Goal: Use online tool/utility: Use online tool/utility

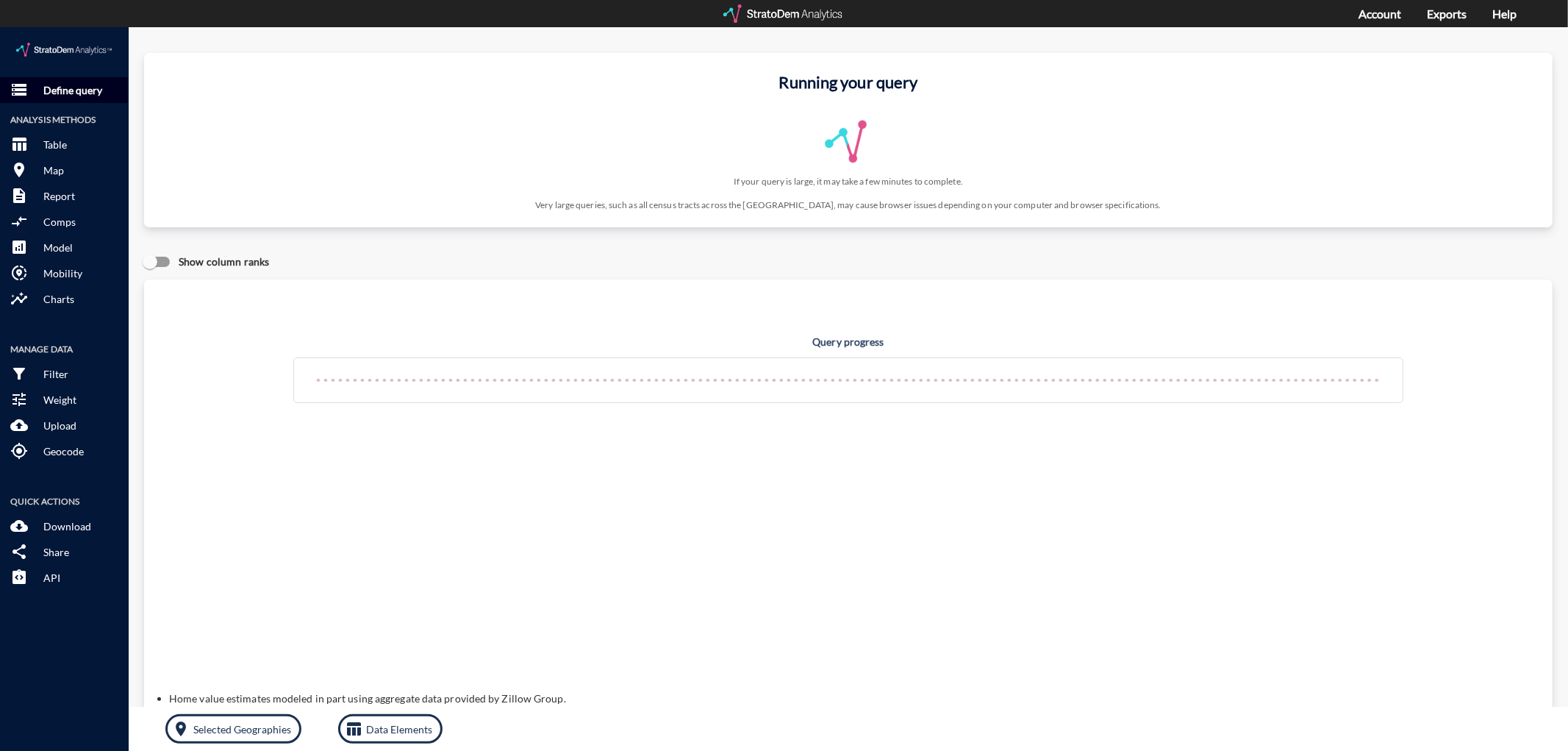
click p "Define query"
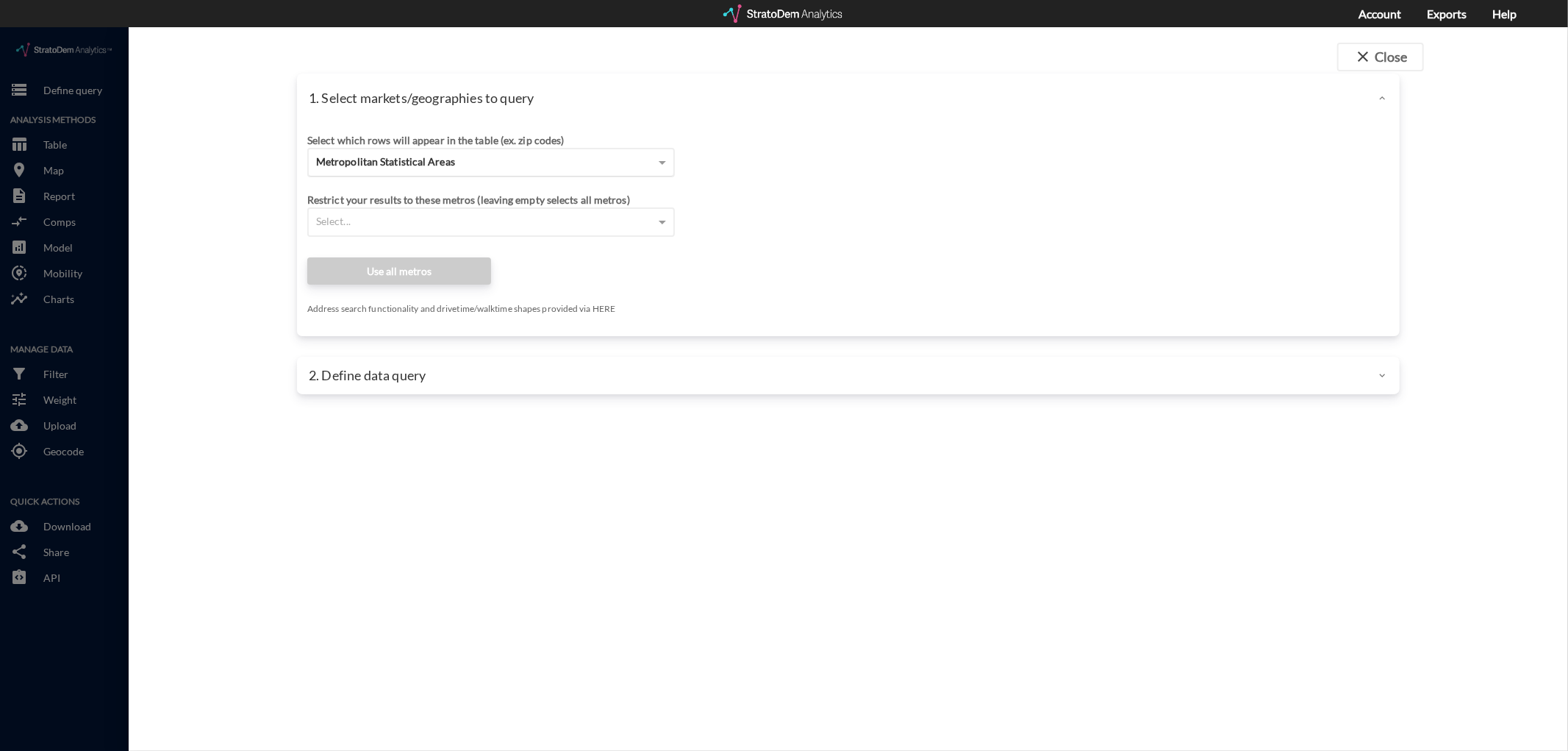
click span "Metropolitan Statistical Areas"
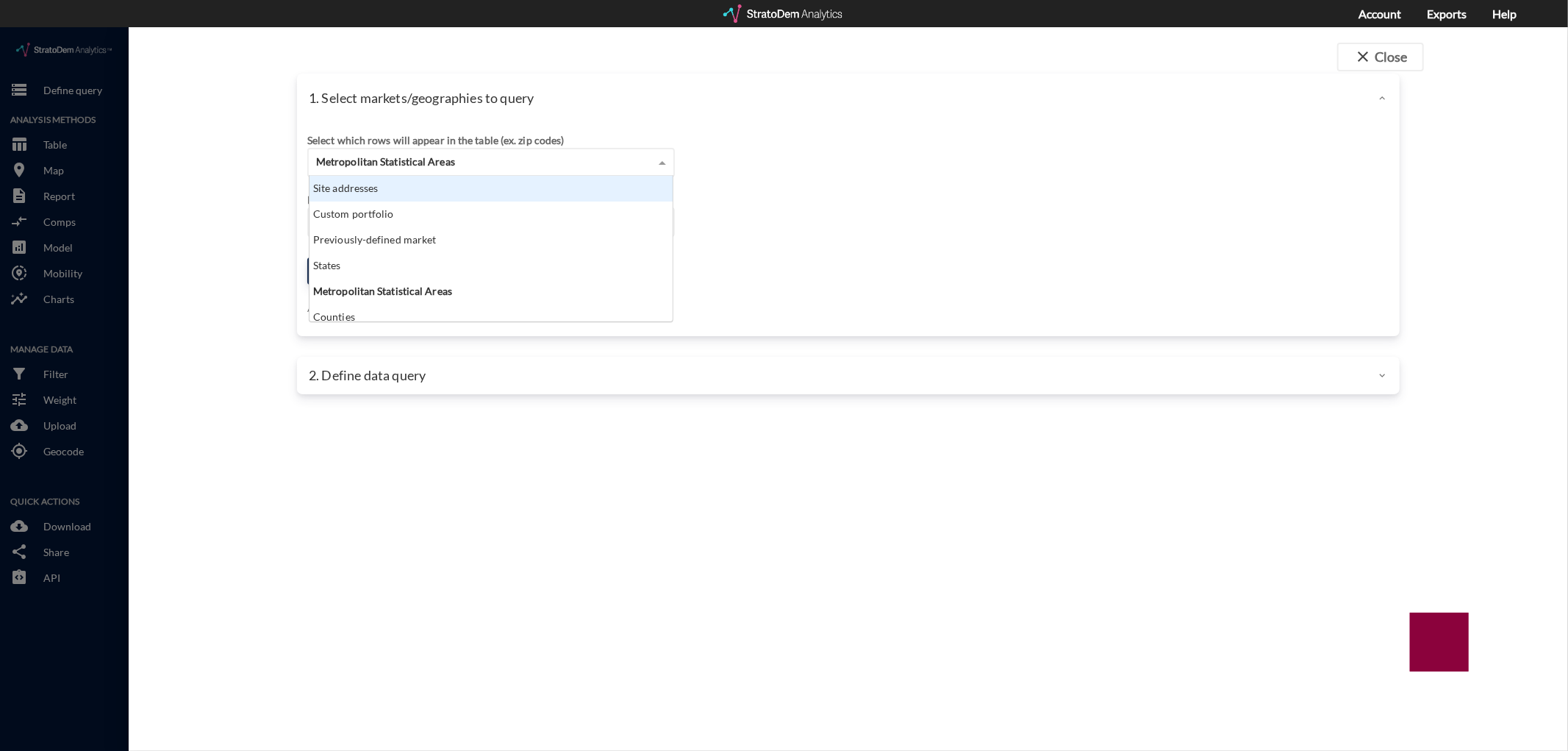
click div "Site addresses"
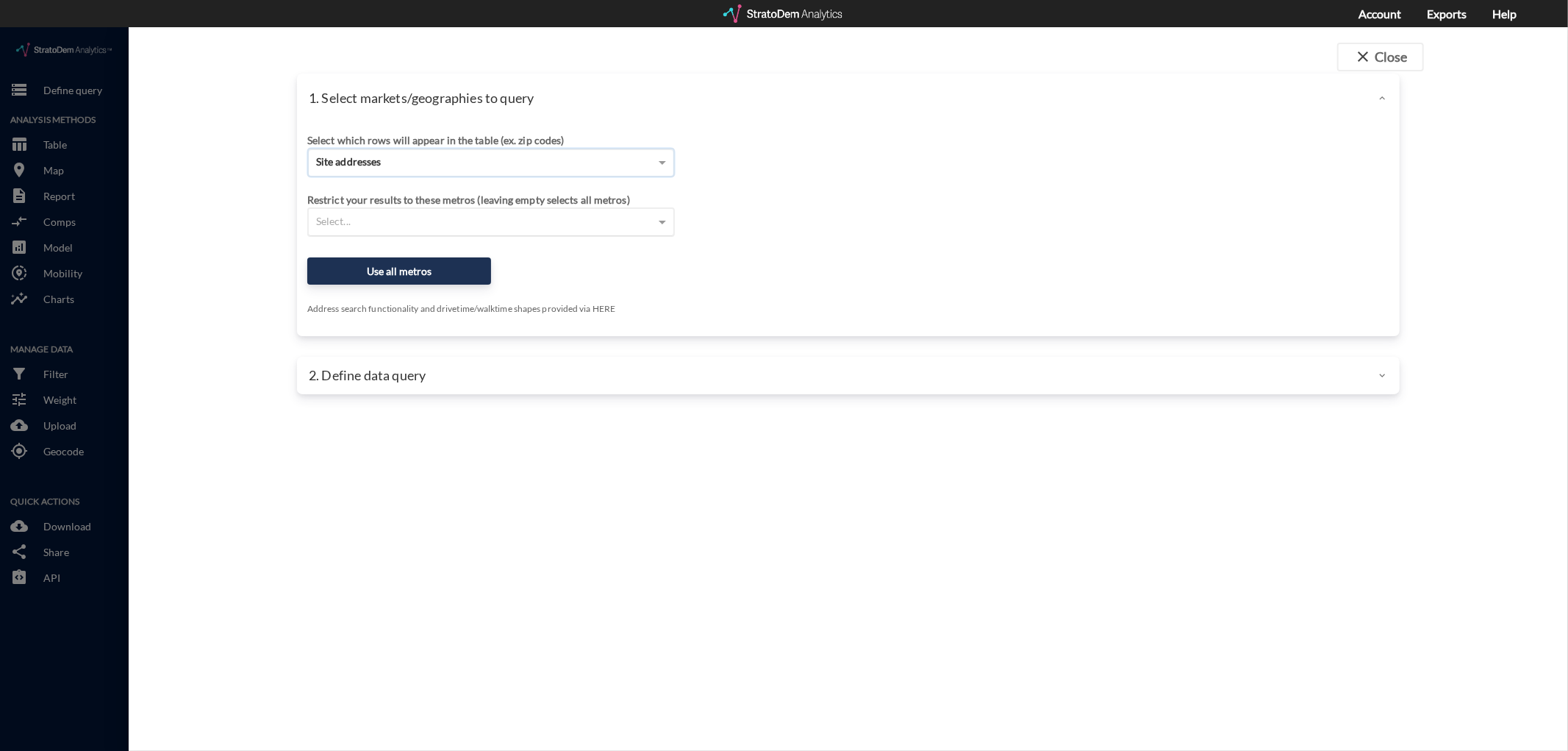
click div "Select which rows will appear in the table (ex. zip codes) Site addresses Selec…"
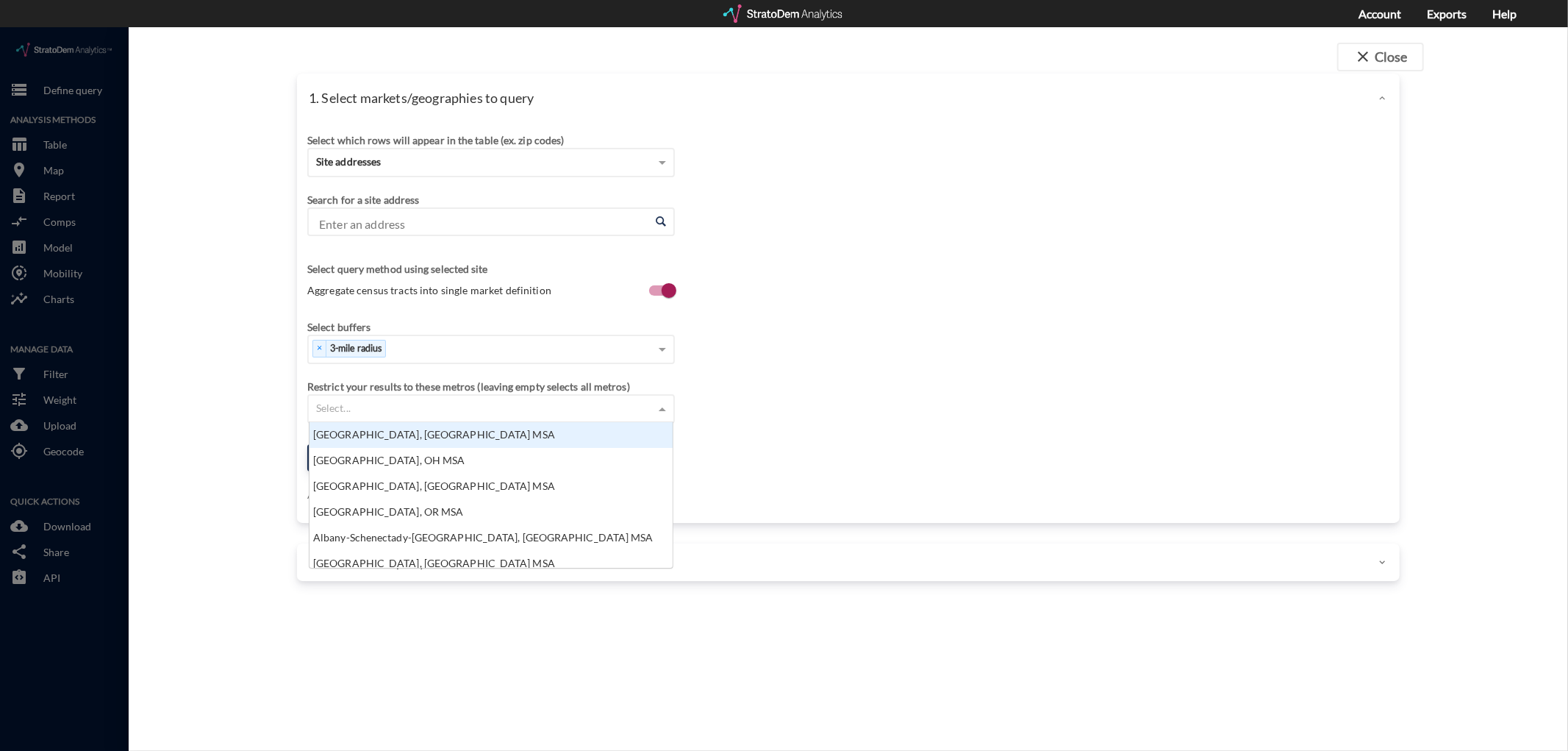
scroll to position [133, 355]
click input "Enter an address"
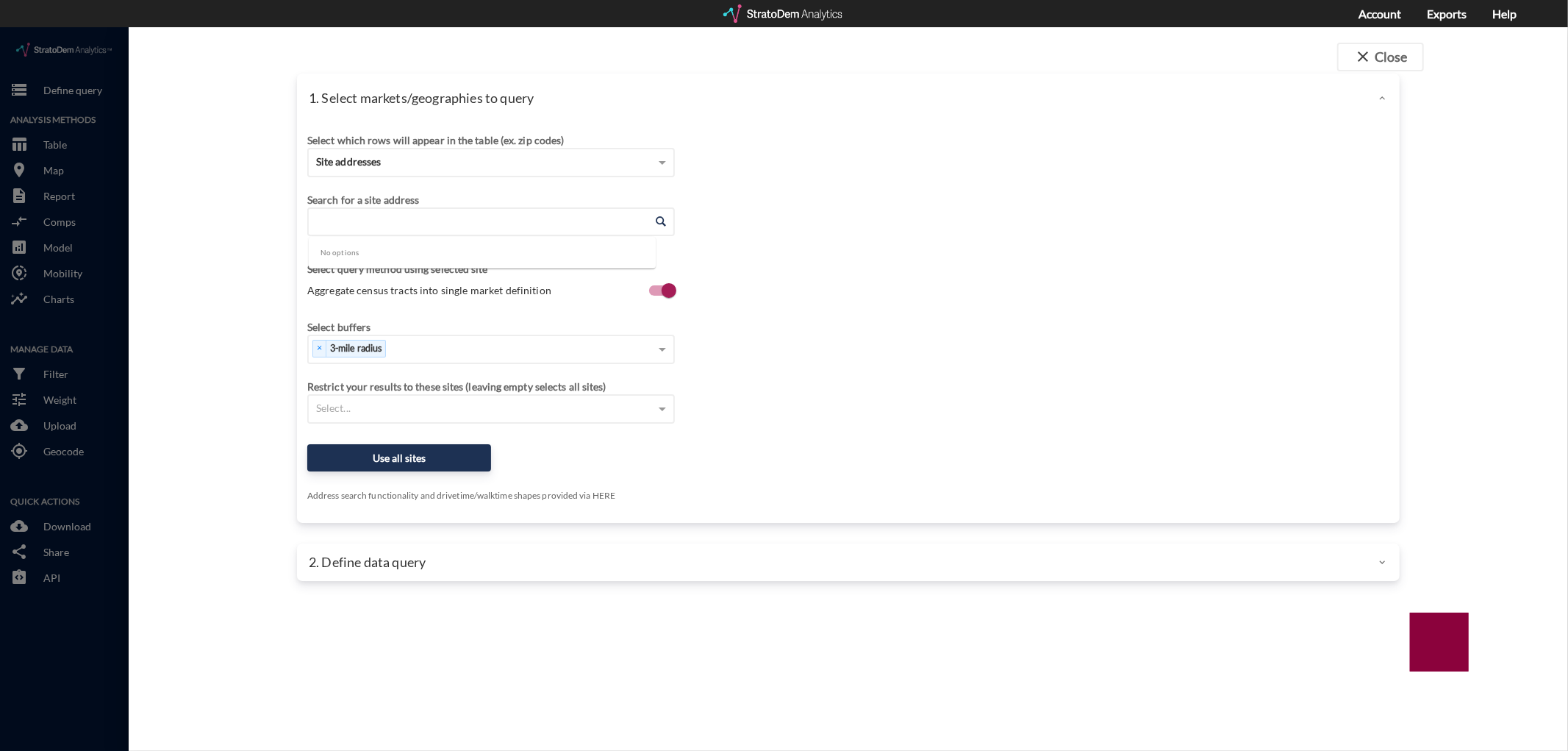
paste input "[STREET_ADDRESS]"
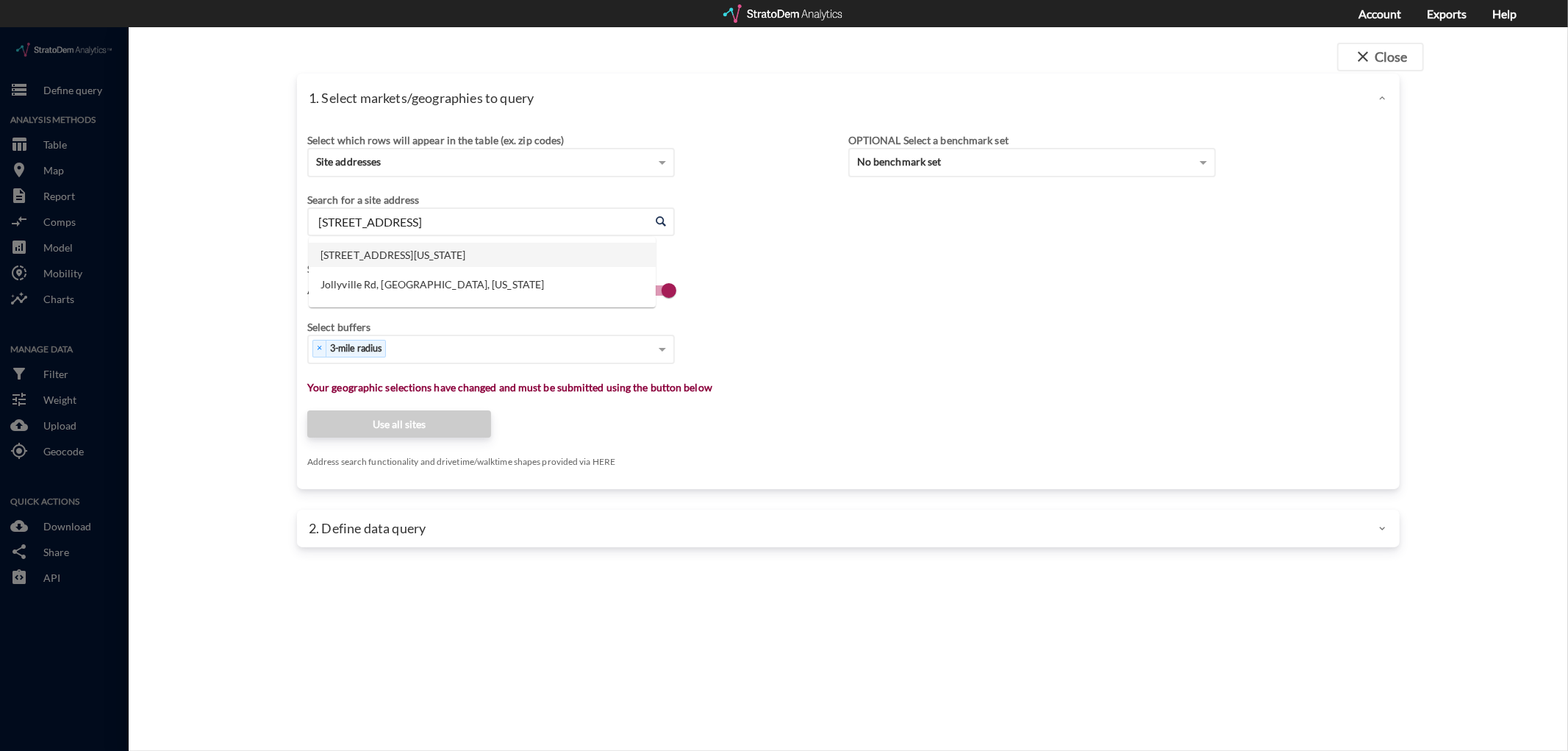
click li "[STREET_ADDRESS][US_STATE]"
type input "[STREET_ADDRESS][US_STATE]"
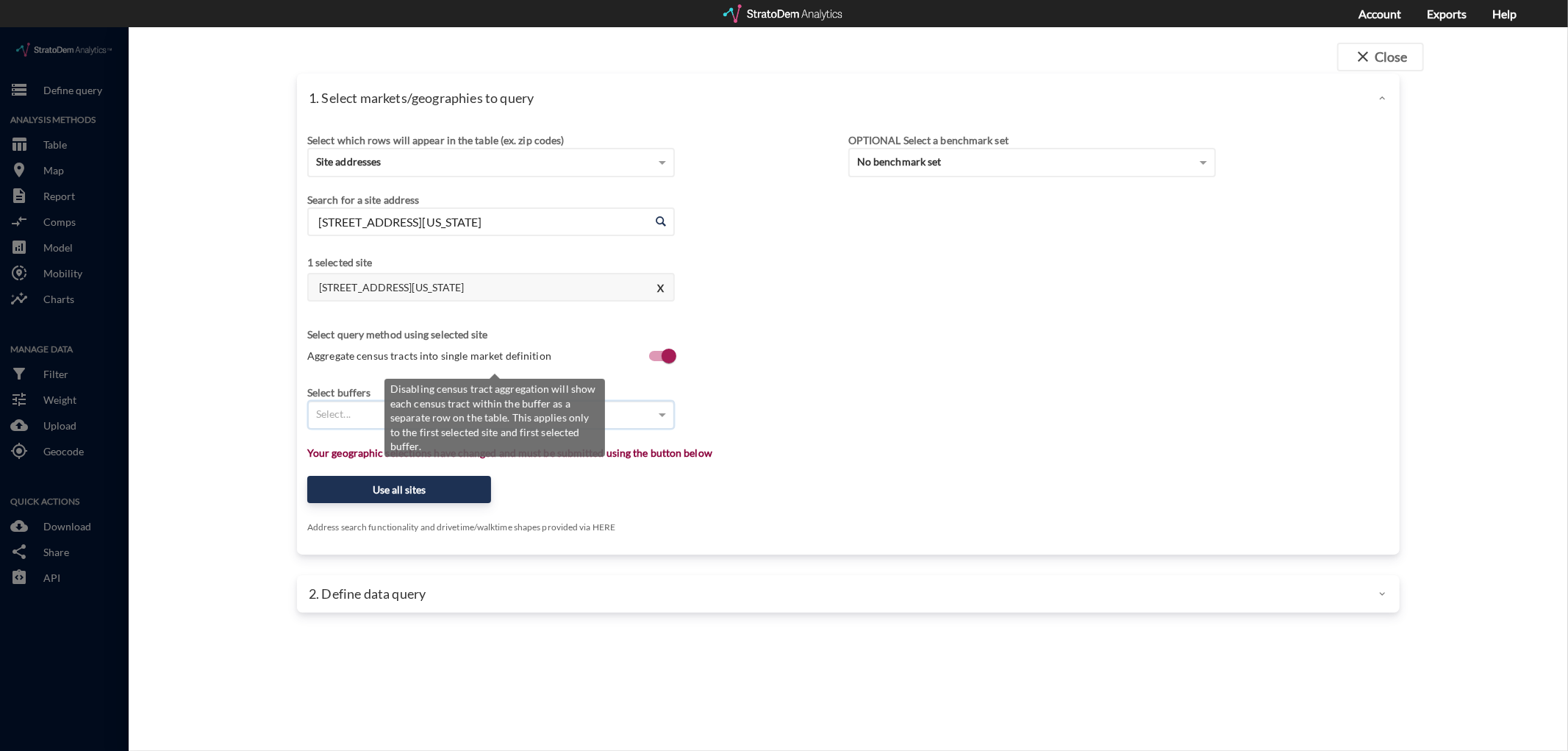
type input "5"
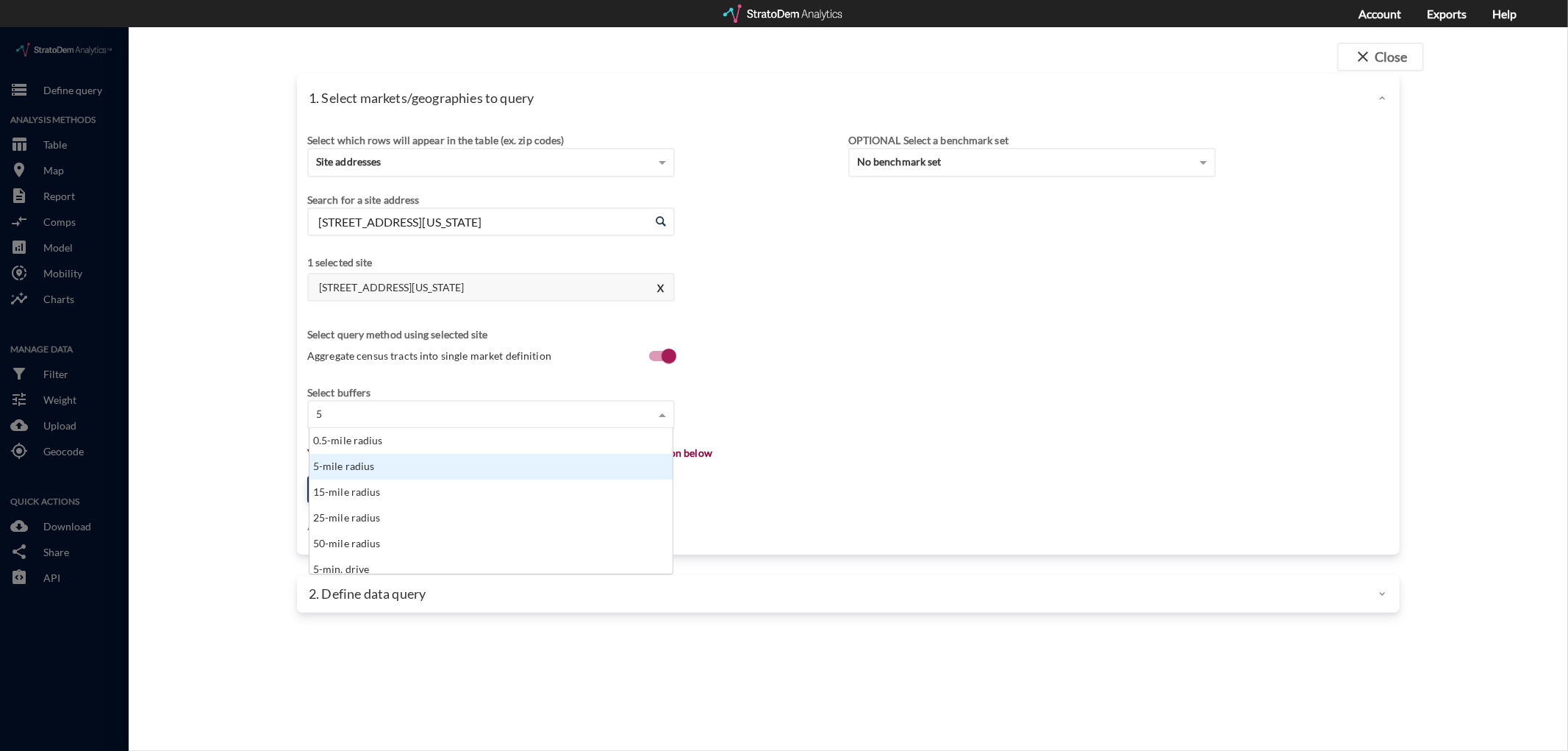
click div "5-mile radius"
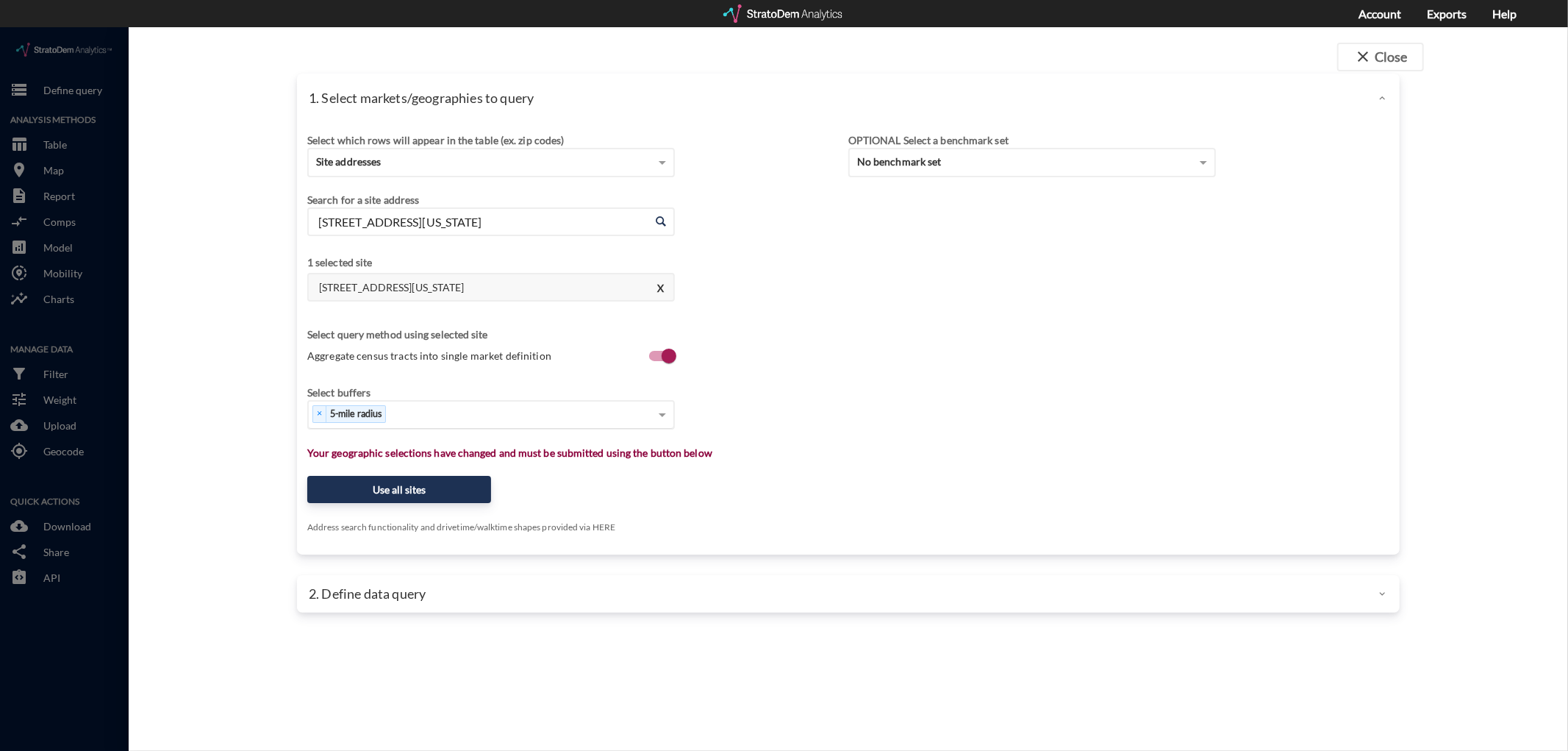
drag, startPoint x: 525, startPoint y: 205, endPoint x: 515, endPoint y: 198, distance: 12.2
click input "[STREET_ADDRESS][US_STATE]"
paste input "[STREET_ADDRESS][PERSON_NAME]"
drag, startPoint x: 389, startPoint y: 228, endPoint x: 366, endPoint y: 284, distance: 60.5
click li "[STREET_ADDRESS][PERSON_NAME][US_STATE]"
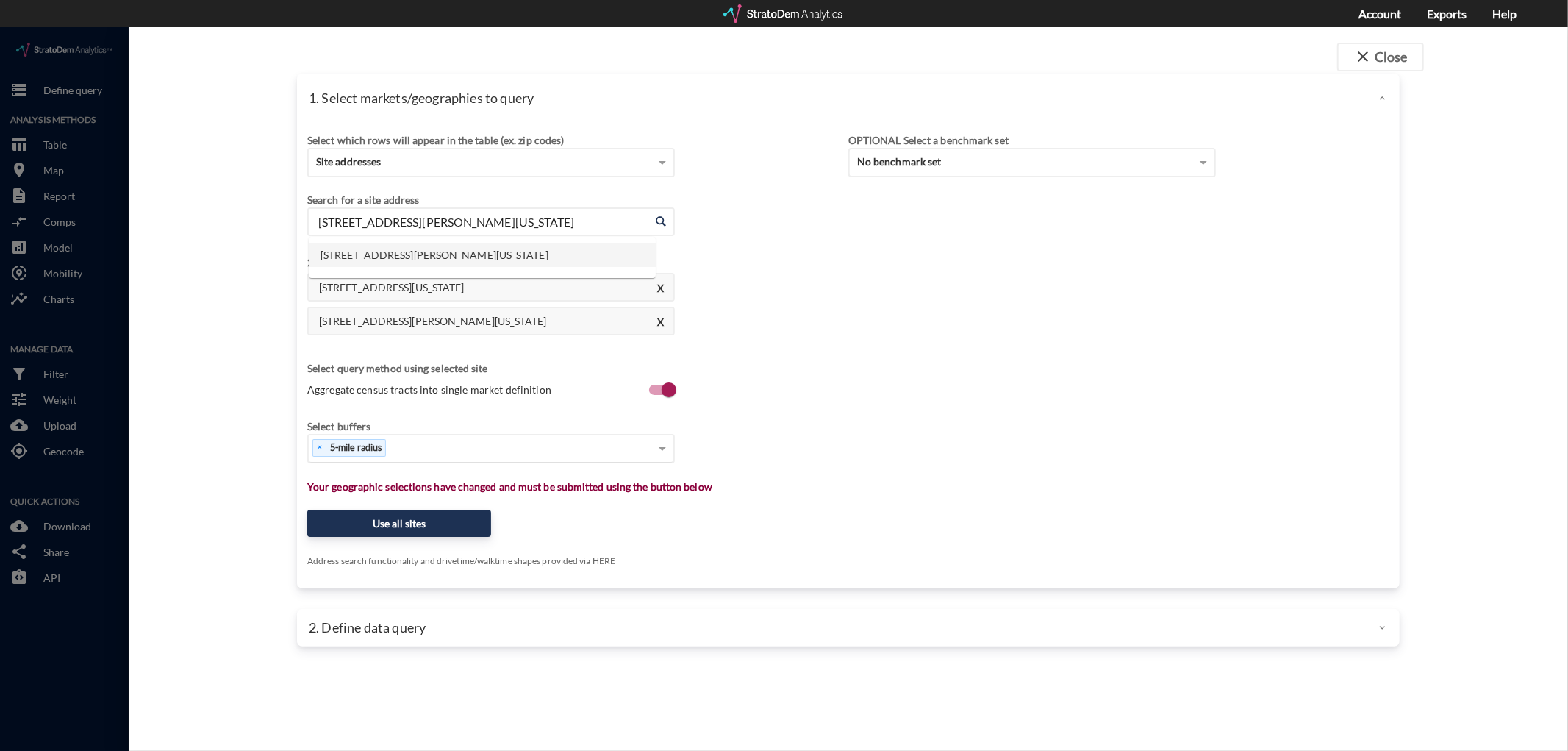
drag, startPoint x: 495, startPoint y: 195, endPoint x: 252, endPoint y: 194, distance: 243.0
click div "1. Select markets/geographies to query Select which rows will appear in the tab…"
paste input "[STREET_ADDRESS][PERSON_NAME]"
click li "[STREET_ADDRESS][PERSON_NAME][US_STATE]"
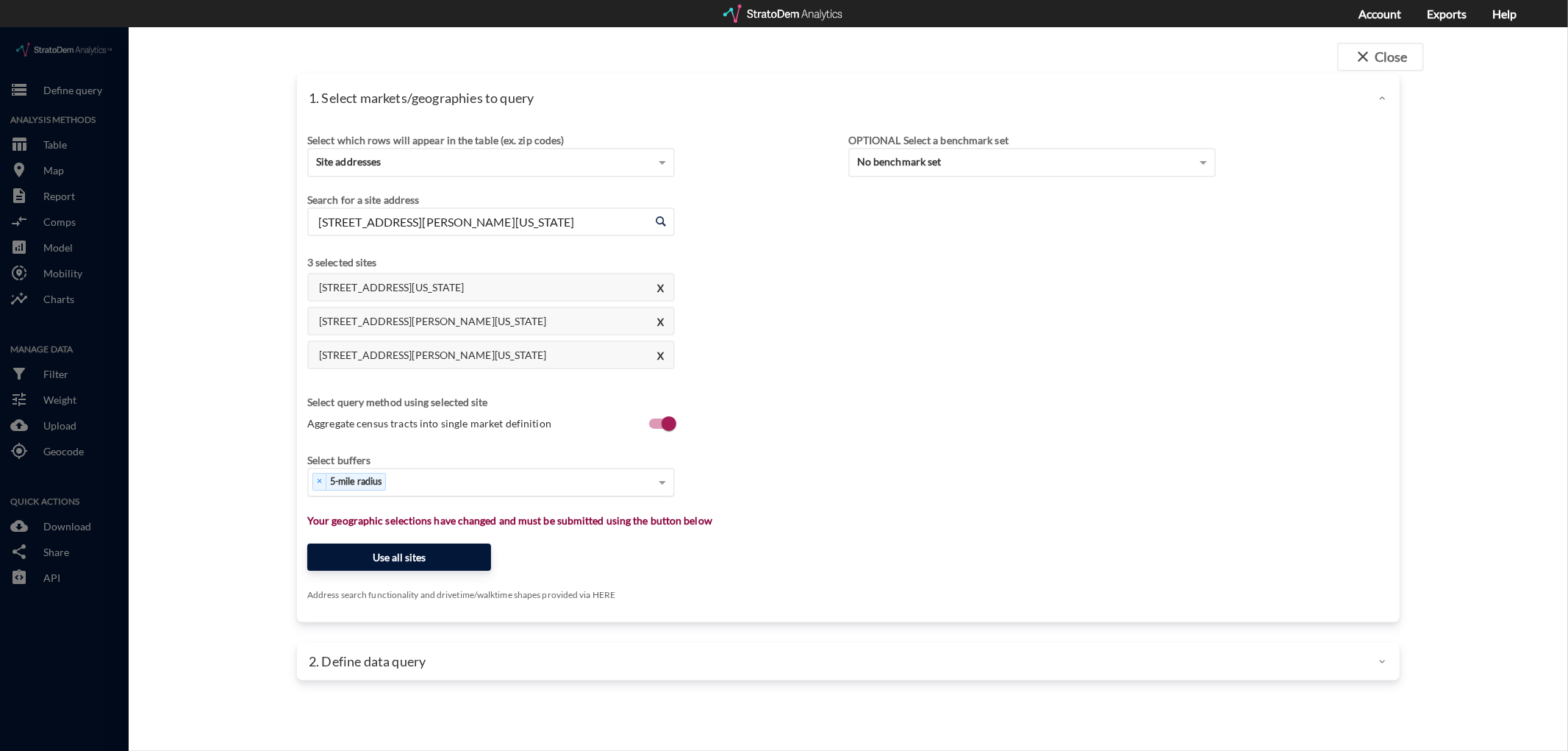
type input "[STREET_ADDRESS][PERSON_NAME][US_STATE]"
click button "Use all sites"
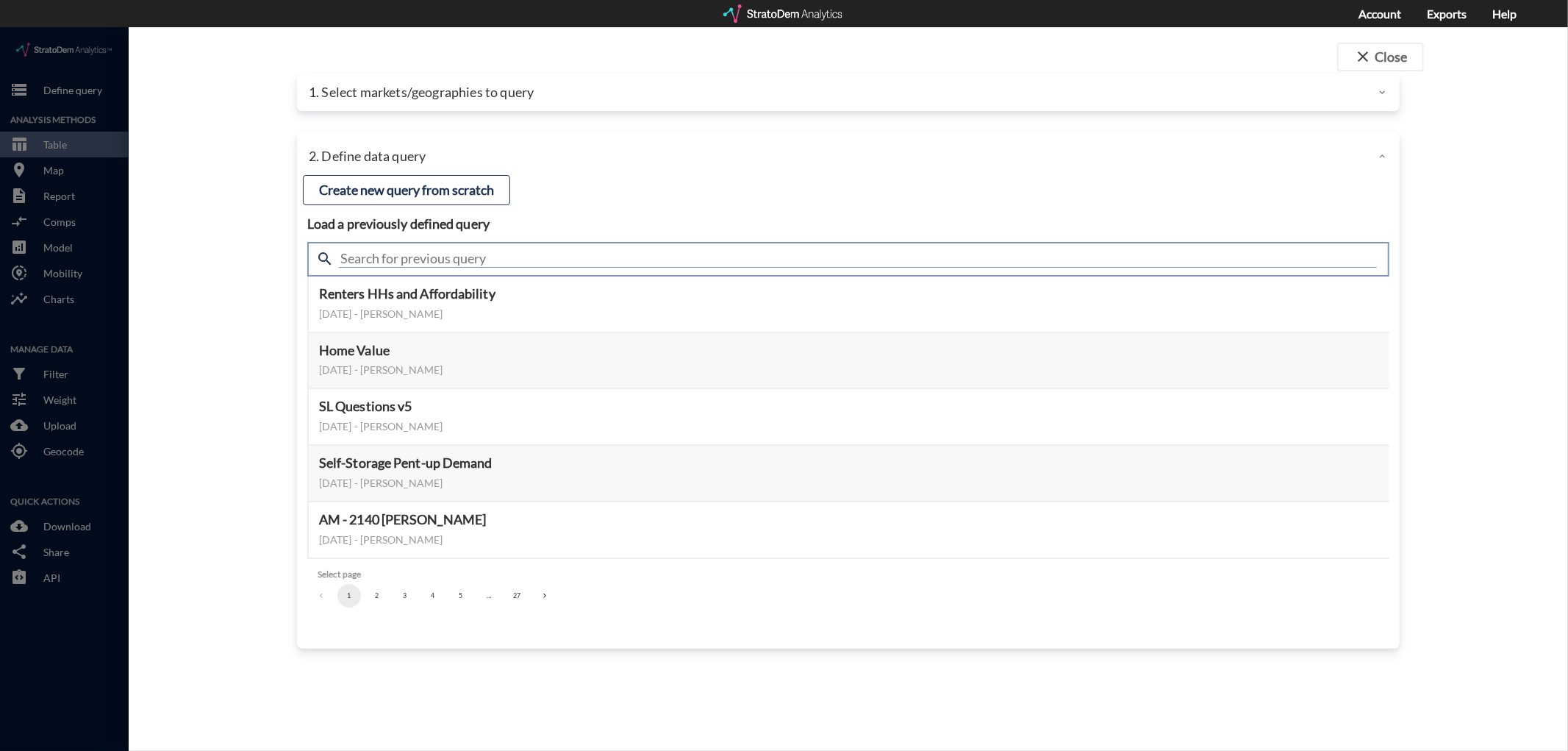
click input "text"
type input "AA comps"
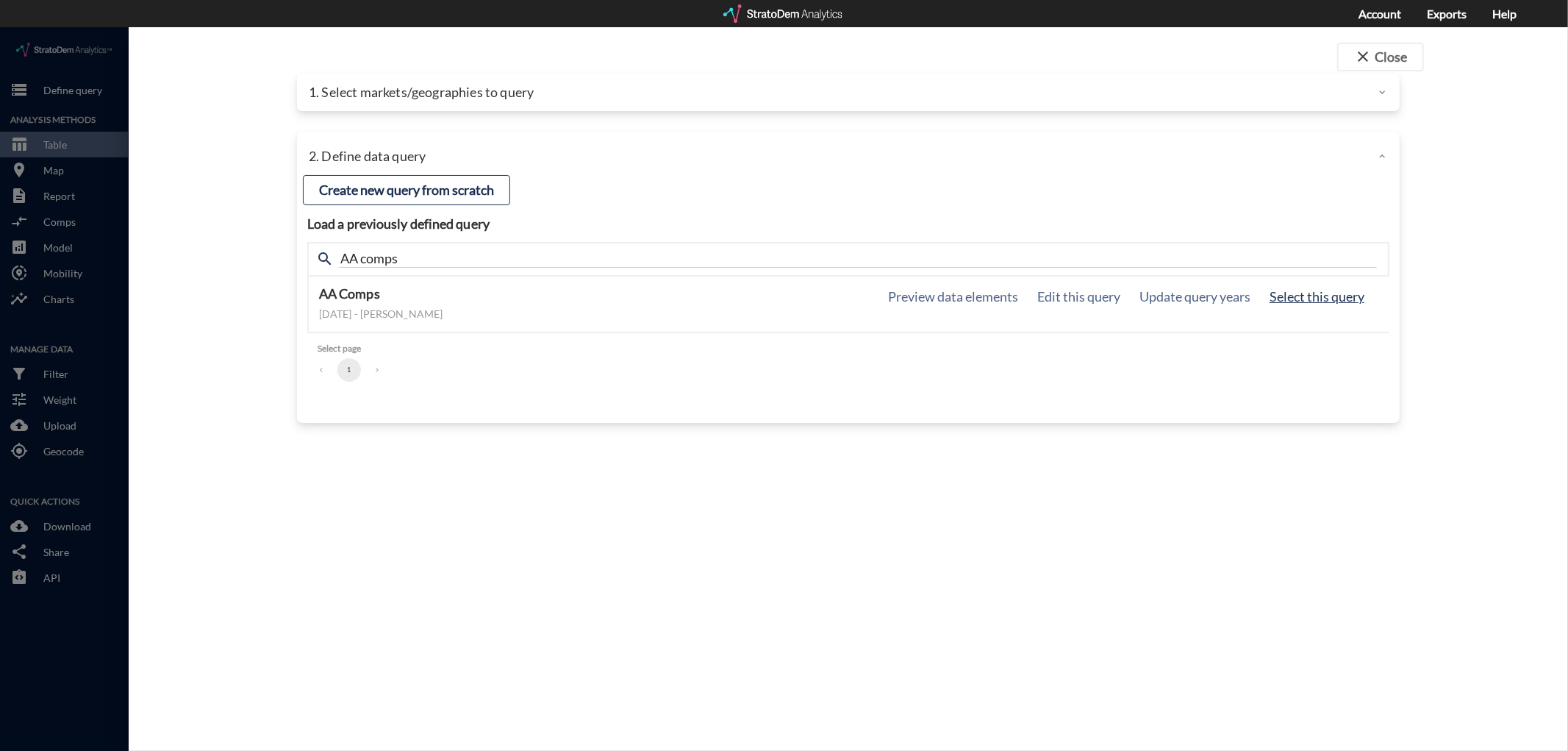
click button "Select this query"
